Goal: Information Seeking & Learning: Learn about a topic

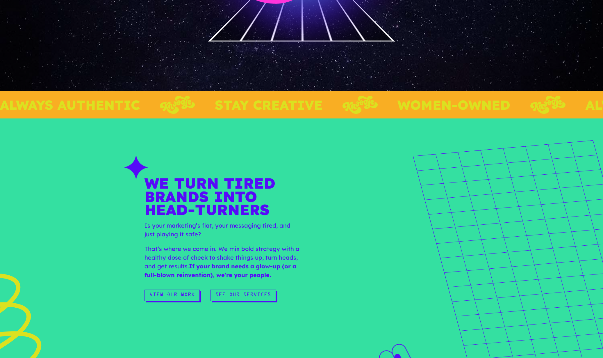
scroll to position [205, 0]
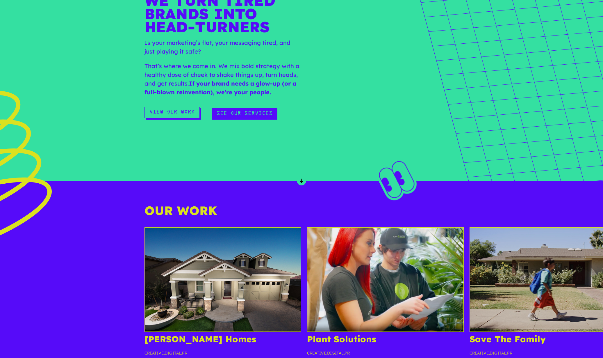
scroll to position [390, 0]
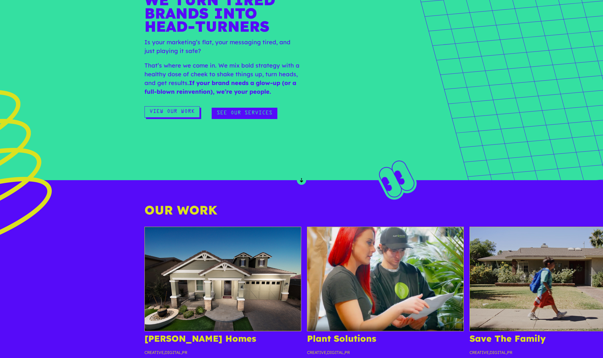
click at [237, 112] on link "See Our Services" at bounding box center [245, 113] width 66 height 11
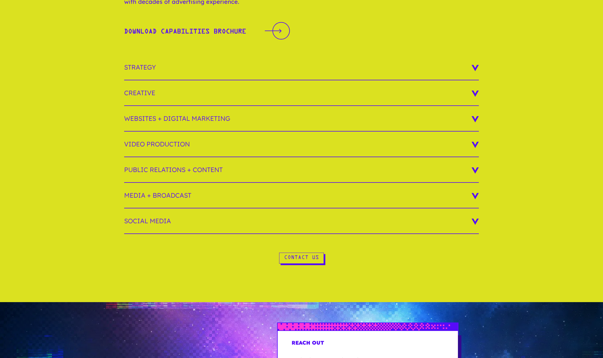
click at [194, 71] on h3 "Strategy" at bounding box center [301, 68] width 355 height 26
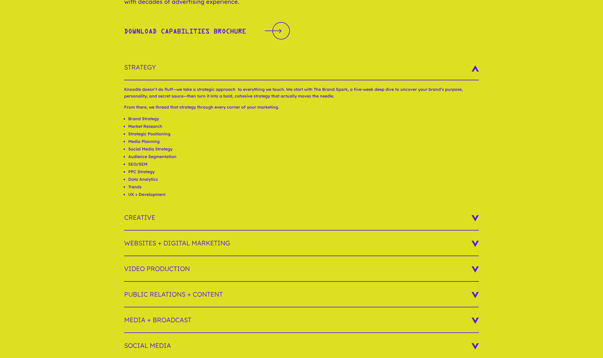
click at [194, 71] on h3 "Strategy" at bounding box center [301, 68] width 355 height 26
